Goal: Transaction & Acquisition: Purchase product/service

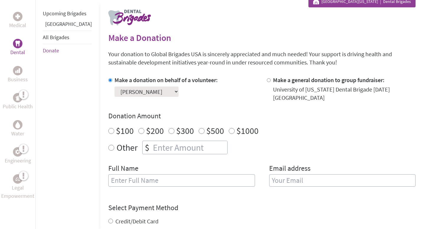
scroll to position [115, 0]
radio input "true"
click at [146, 148] on div "$" at bounding box center [184, 147] width 85 height 14
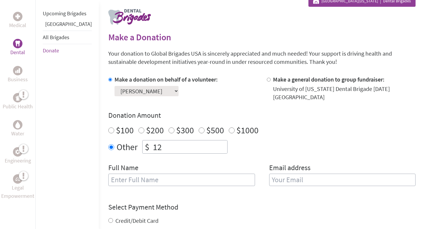
type input "125"
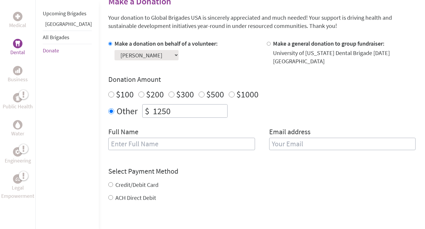
scroll to position [154, 0]
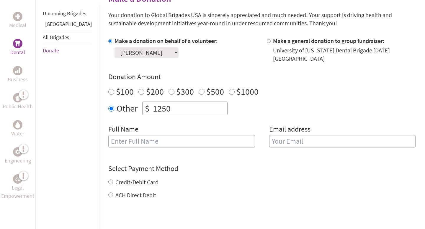
type input "1250"
click at [136, 146] on div "Full Name" at bounding box center [181, 140] width 147 height 30
click at [140, 139] on input "text" at bounding box center [181, 141] width 147 height 12
type input "[PERSON_NAME]"
click at [292, 135] on input "email" at bounding box center [342, 141] width 147 height 12
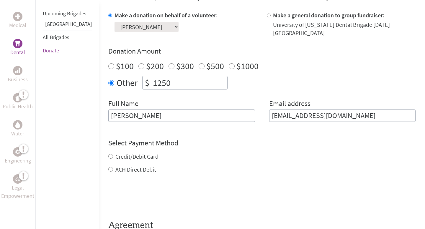
scroll to position [185, 0]
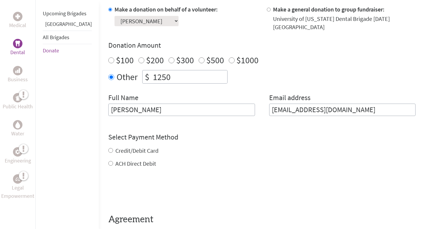
type input "addieutsey@gmail.com"
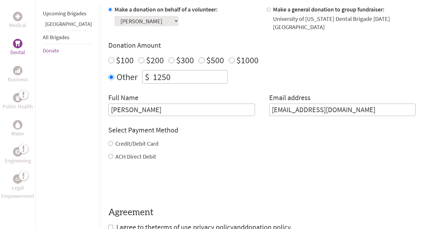
click at [113, 158] on form "Make a donation on behalf of a volunteer: Select a volunteer... Addie Utsey Ali…" at bounding box center [261, 118] width 307 height 227
click at [108, 154] on input "ACH Direct Debit" at bounding box center [110, 156] width 5 height 5
radio input "true"
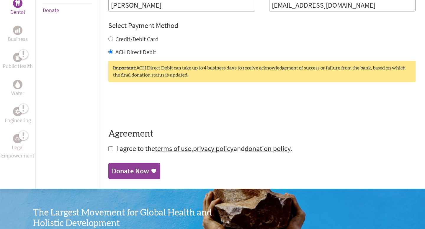
scroll to position [291, 0]
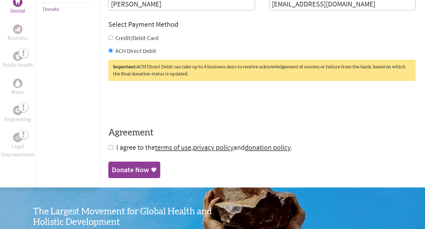
click at [116, 143] on span "I agree to the terms of use , privacy policy and donation policy ." at bounding box center [204, 147] width 176 height 9
click at [108, 145] on input "checkbox" at bounding box center [110, 147] width 5 height 5
checkbox input "true"
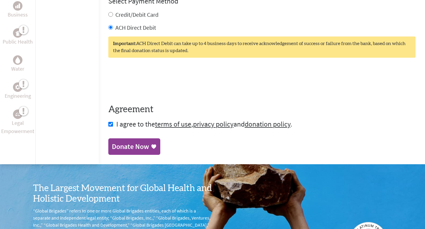
scroll to position [320, 0]
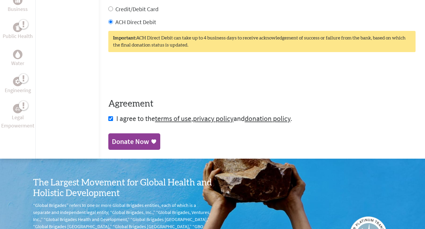
click at [122, 137] on div "Donate Now" at bounding box center [130, 141] width 37 height 9
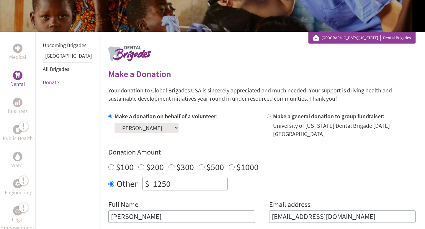
scroll to position [77, 0]
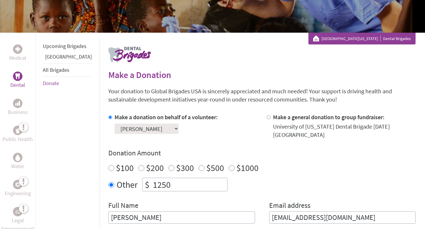
click at [52, 87] on link "Donate" at bounding box center [51, 83] width 16 height 7
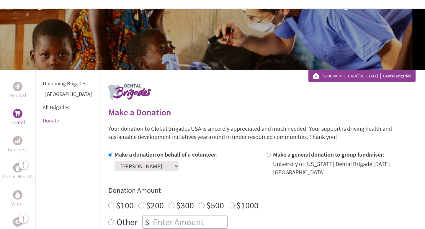
scroll to position [40, 0]
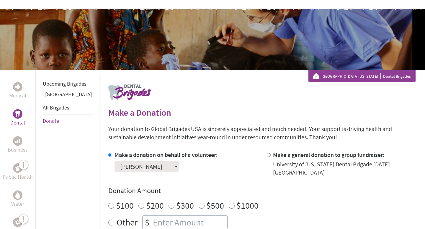
click at [59, 87] on link "Upcoming Brigades" at bounding box center [65, 84] width 44 height 7
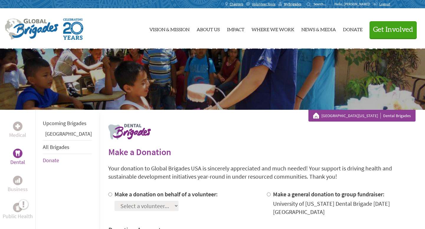
scroll to position [72, 0]
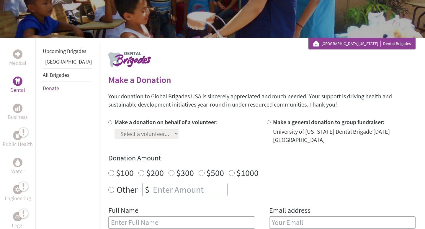
click at [108, 122] on input "Make a donation on behalf of a volunteer:" at bounding box center [110, 123] width 4 height 4
radio input "true"
click at [114, 132] on select "Select a volunteer... Addie Utsey Alina Inthavong Alina Sathani Amanda Buckler …" at bounding box center [146, 134] width 64 height 10
select select "81344647-8D0D-11F0-9E6E-42010A400005"
click at [114, 129] on select "Select a volunteer... Addie Utsey Alina Inthavong Alina Sathani Amanda Buckler …" at bounding box center [146, 134] width 64 height 10
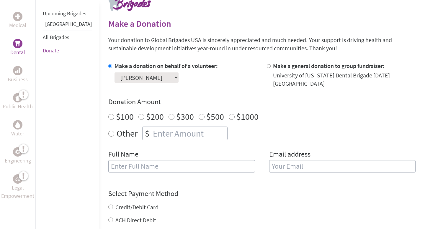
scroll to position [129, 0]
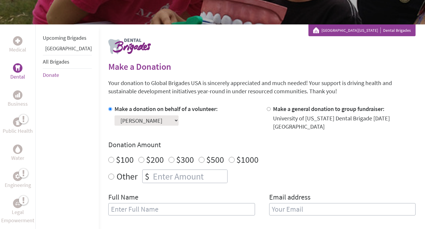
scroll to position [87, 0]
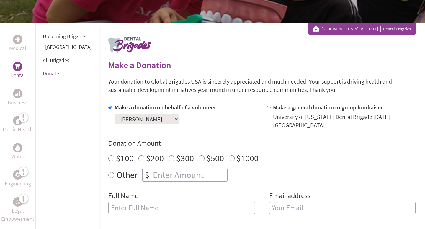
click at [164, 163] on div "Donation Amount $100 $200 $300 $500 $1000 Other $" at bounding box center [261, 160] width 307 height 43
radio input "true"
click at [154, 173] on input "number" at bounding box center [189, 175] width 75 height 13
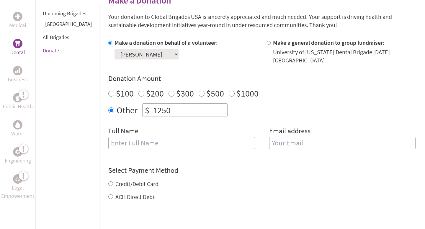
type input "1250"
click at [162, 139] on input "text" at bounding box center [181, 143] width 147 height 12
type input "[PERSON_NAME]"
click at [270, 137] on input "email" at bounding box center [342, 143] width 147 height 12
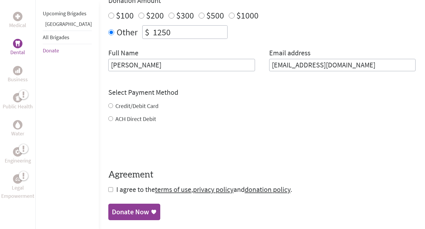
scroll to position [230, 0]
type input "addieutsey@gmail.com"
click at [109, 111] on form "Make a donation on behalf of a volunteer: Select a volunteer... Addie Utsey Ali…" at bounding box center [261, 77] width 307 height 234
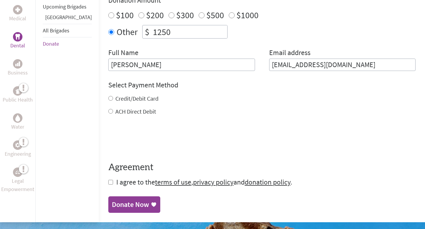
click at [115, 108] on label "ACH Direct Debit" at bounding box center [135, 111] width 41 height 7
click at [108, 109] on input "ACH Direct Debit" at bounding box center [110, 111] width 5 height 5
radio input "true"
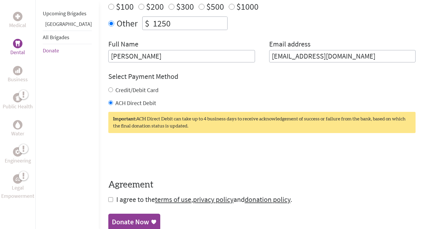
scroll to position [239, 0]
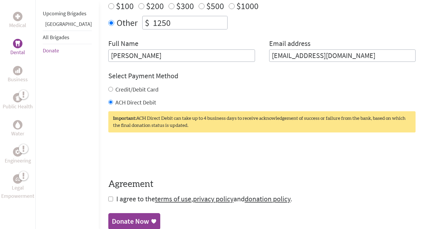
click at [113, 77] on div "Select Payment Method NOTE: American Express is not accepted. Please proceed no…" at bounding box center [261, 88] width 307 height 35
click at [115, 86] on label "Credit/Debit Card" at bounding box center [136, 89] width 43 height 7
click at [111, 87] on input "Credit/Debit Card" at bounding box center [110, 89] width 5 height 5
radio input "true"
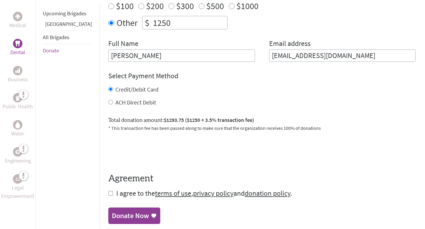
click at [115, 99] on label "ACH Direct Debit" at bounding box center [135, 102] width 41 height 7
click at [108, 100] on input "ACH Direct Debit" at bounding box center [110, 102] width 5 height 5
radio input "true"
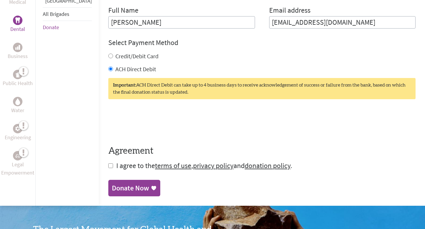
scroll to position [273, 0]
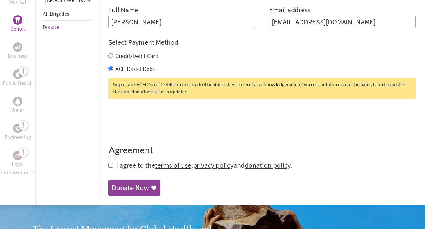
click at [116, 163] on span "I agree to the terms of use , privacy policy and donation policy ." at bounding box center [204, 165] width 176 height 9
click at [108, 163] on input "checkbox" at bounding box center [110, 165] width 5 height 5
checkbox input "true"
click at [121, 186] on div "Donate Now" at bounding box center [130, 188] width 37 height 9
